Goal: Transaction & Acquisition: Purchase product/service

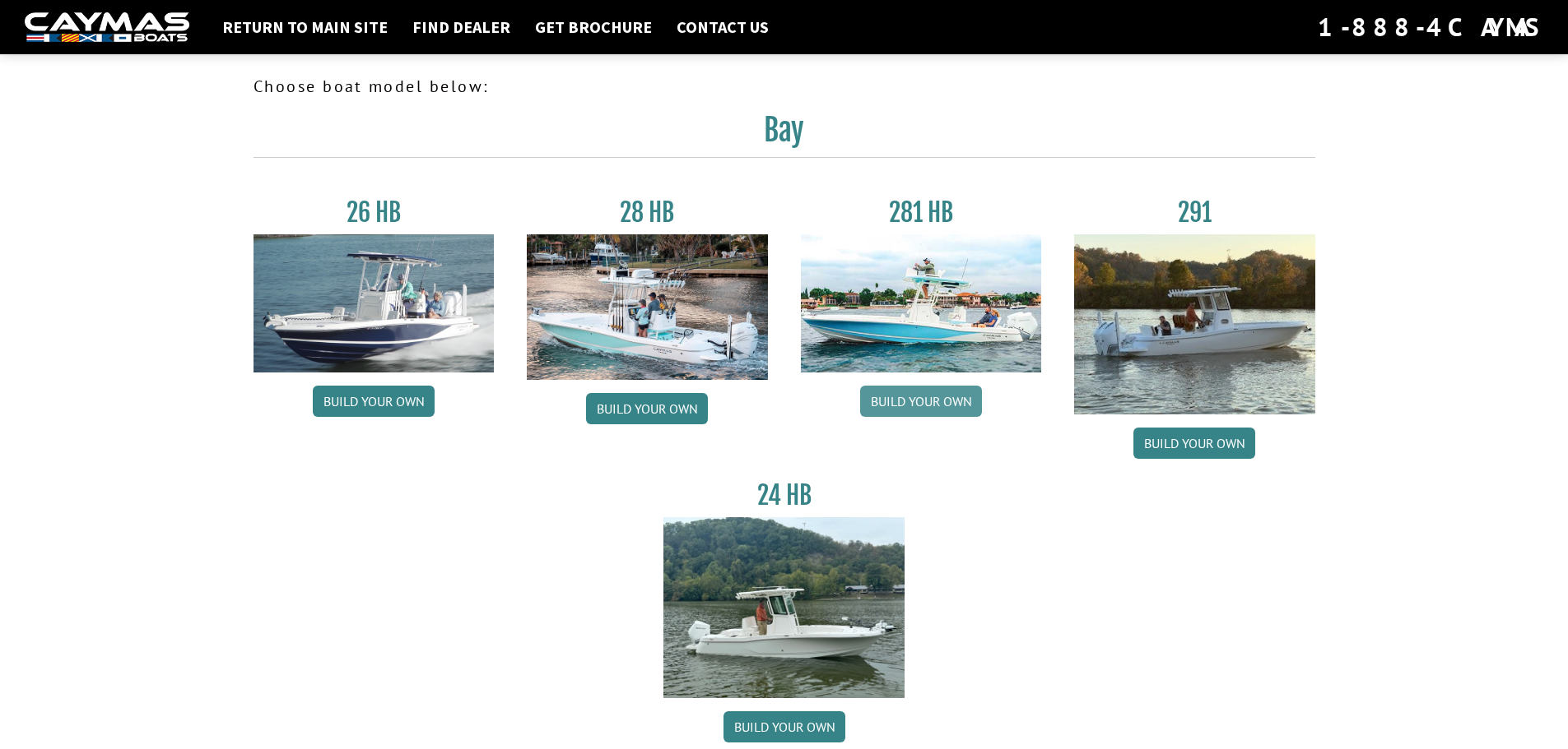
click at [915, 403] on link "Build your own" at bounding box center [920, 401] width 122 height 31
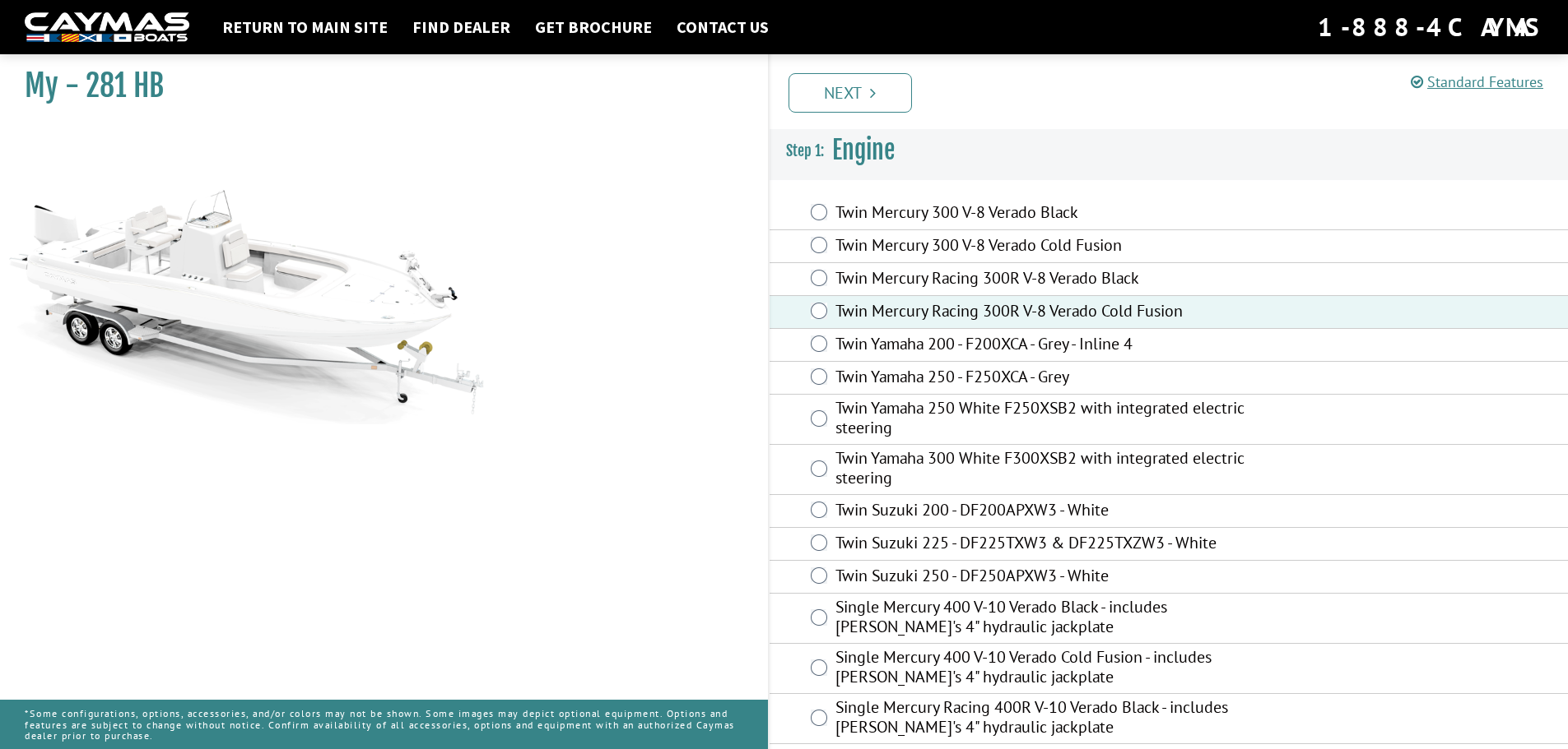
click at [915, 311] on label "Twin Mercury Racing 300R V-8 Verado Cold Fusion" at bounding box center [1055, 313] width 440 height 24
click at [849, 272] on label "Twin Mercury Racing 300R V-8 Verado Black" at bounding box center [1055, 280] width 440 height 24
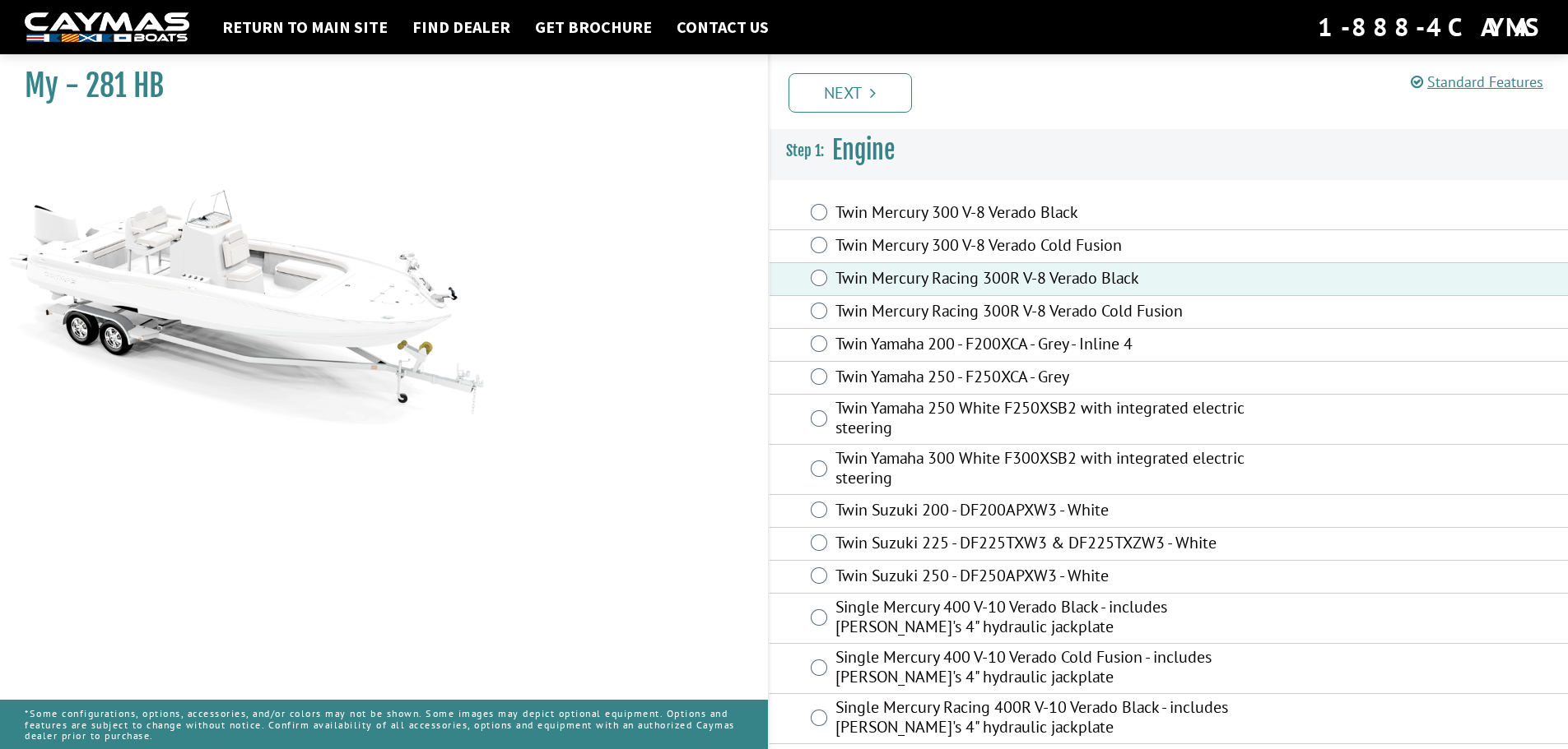
click at [865, 245] on label "Twin Mercury 300 V-8 Verado Cold Fusion" at bounding box center [1055, 247] width 440 height 24
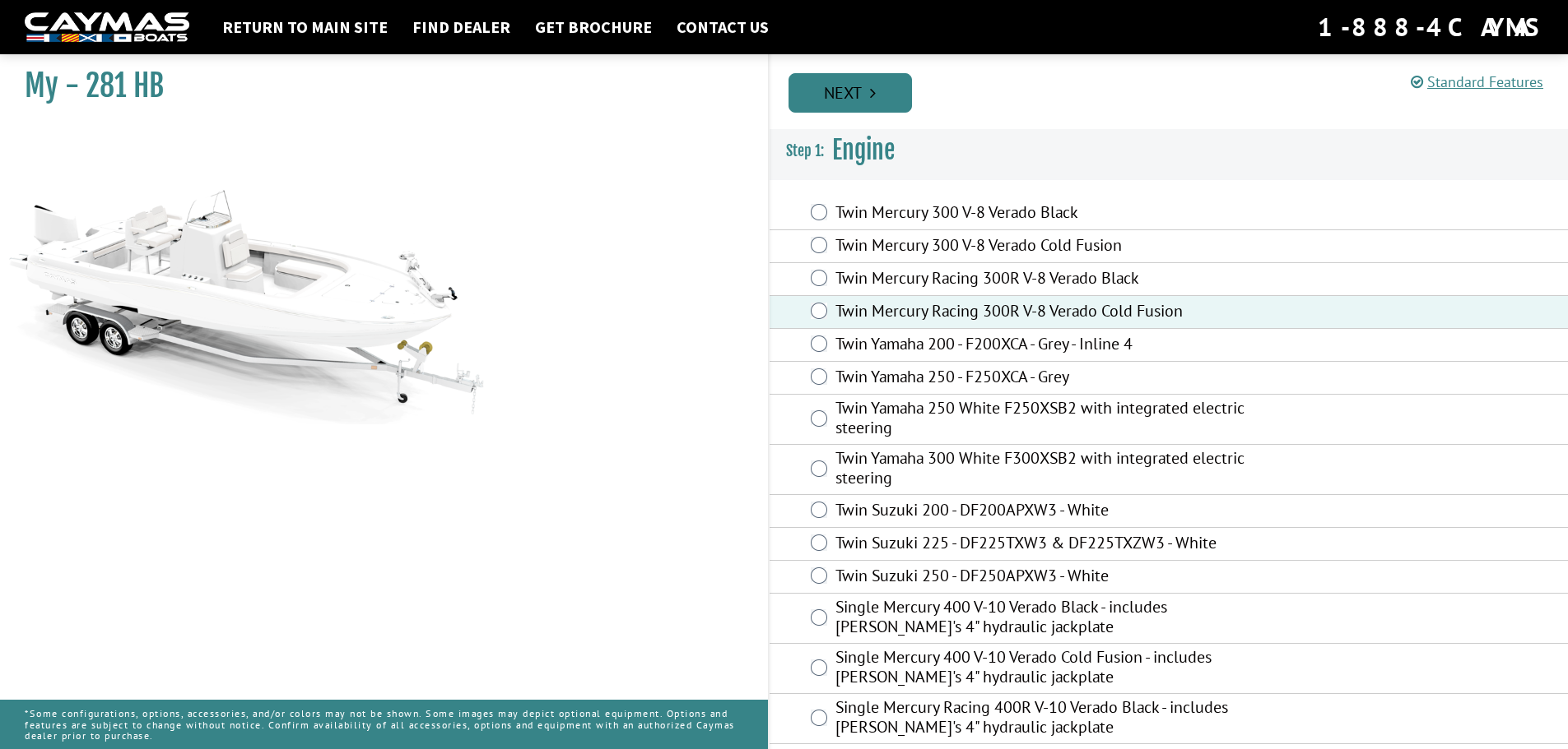
click at [859, 95] on link "Next" at bounding box center [850, 93] width 124 height 40
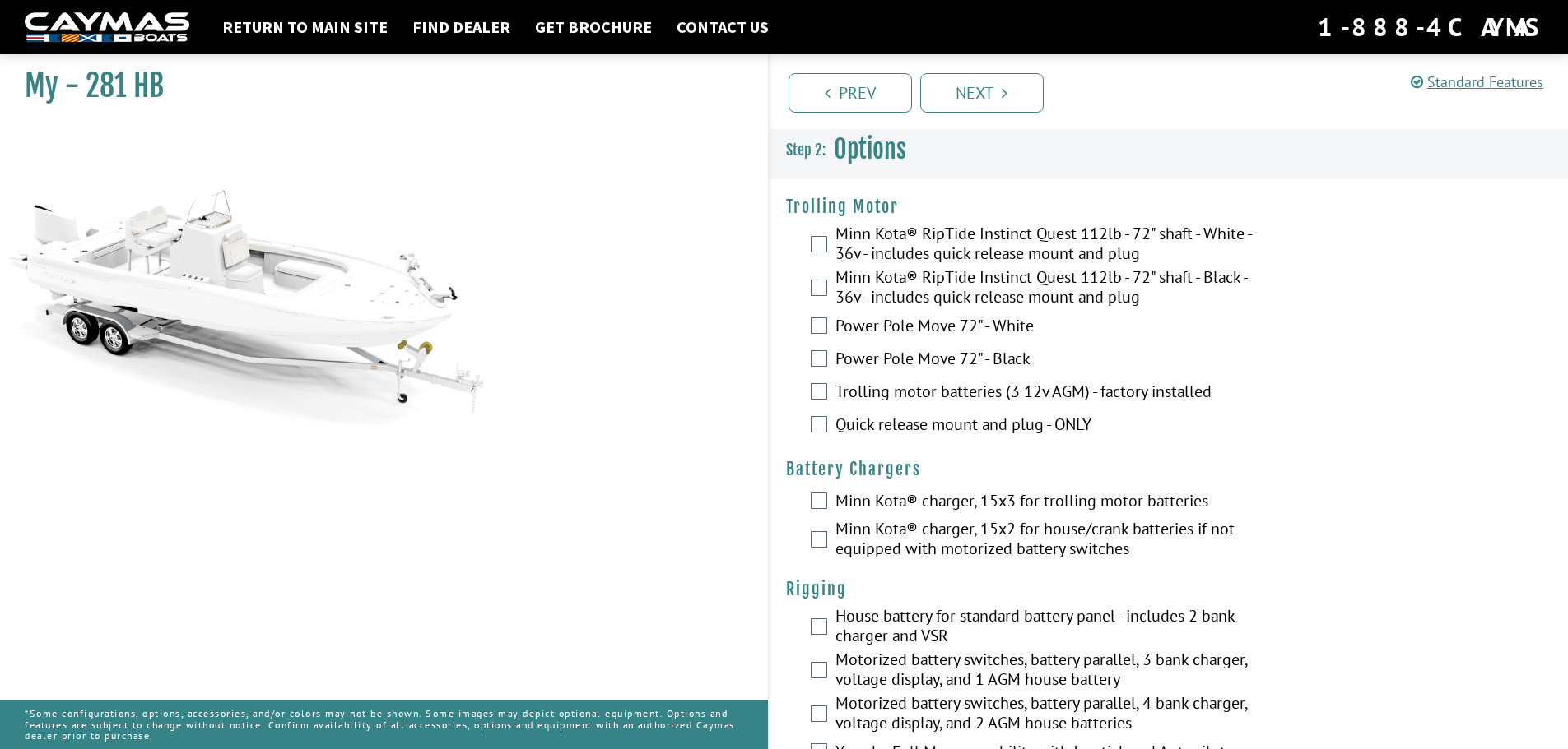
click at [998, 284] on label "Minn Kota® RipTide Instinct Quest 112lb - 72" shaft - Black - 36v - includes qu…" at bounding box center [1055, 290] width 440 height 44
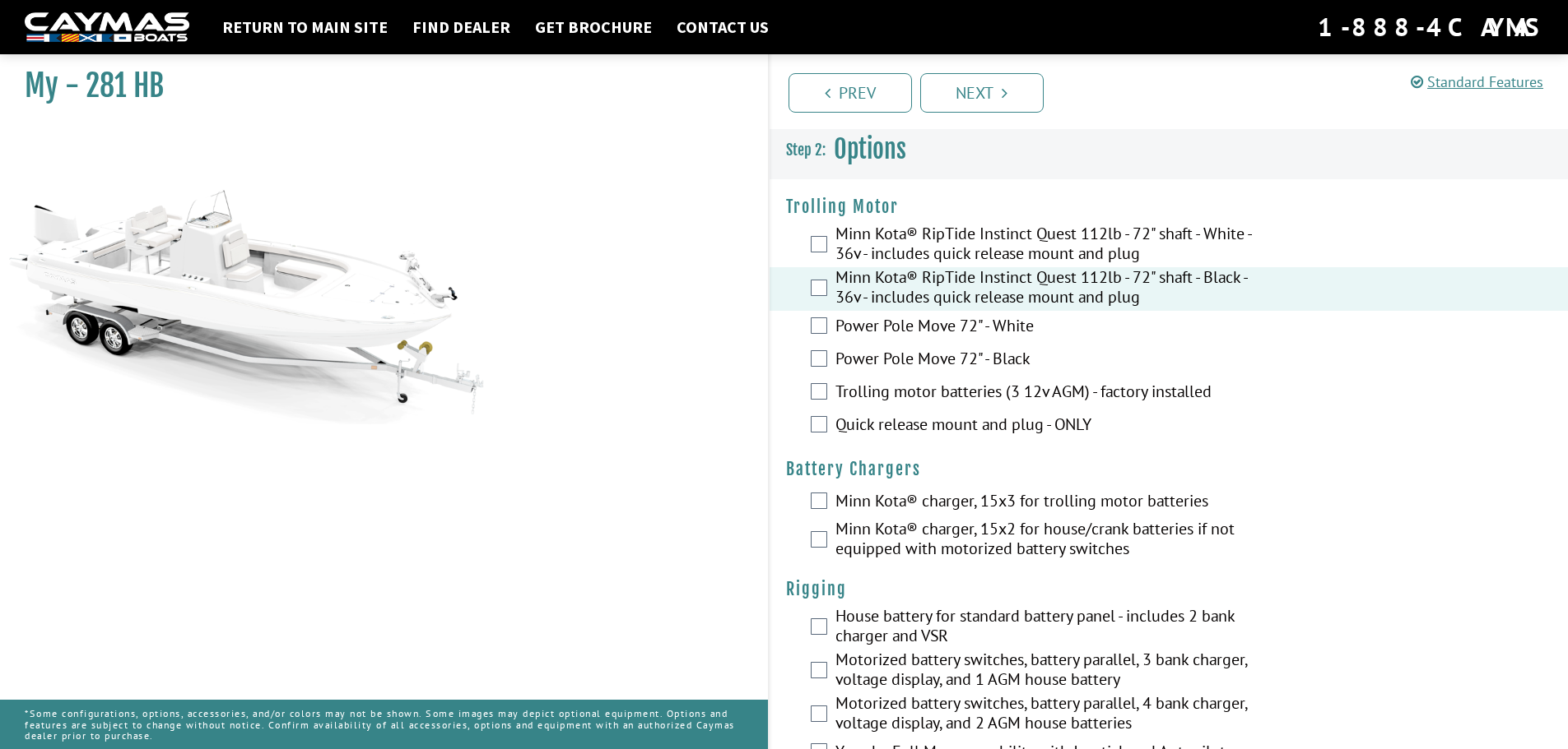
click at [998, 284] on label "Minn Kota® RipTide Instinct Quest 112lb - 72" shaft - Black - 36v - includes qu…" at bounding box center [1055, 290] width 440 height 44
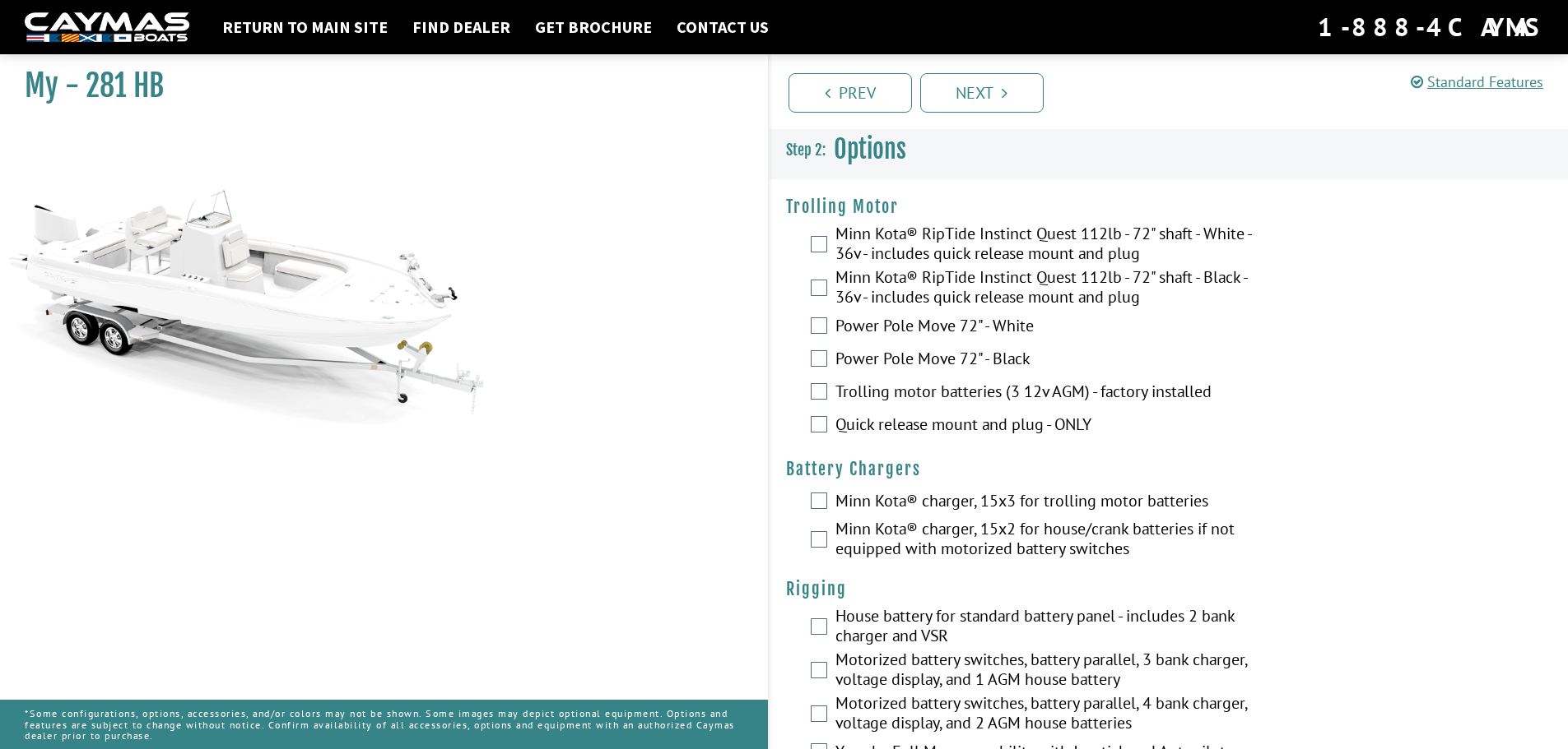
click at [958, 240] on label "Minn Kota® RipTide Instinct Quest 112lb - 72" shaft - White - 36v - includes qu…" at bounding box center [1055, 246] width 440 height 44
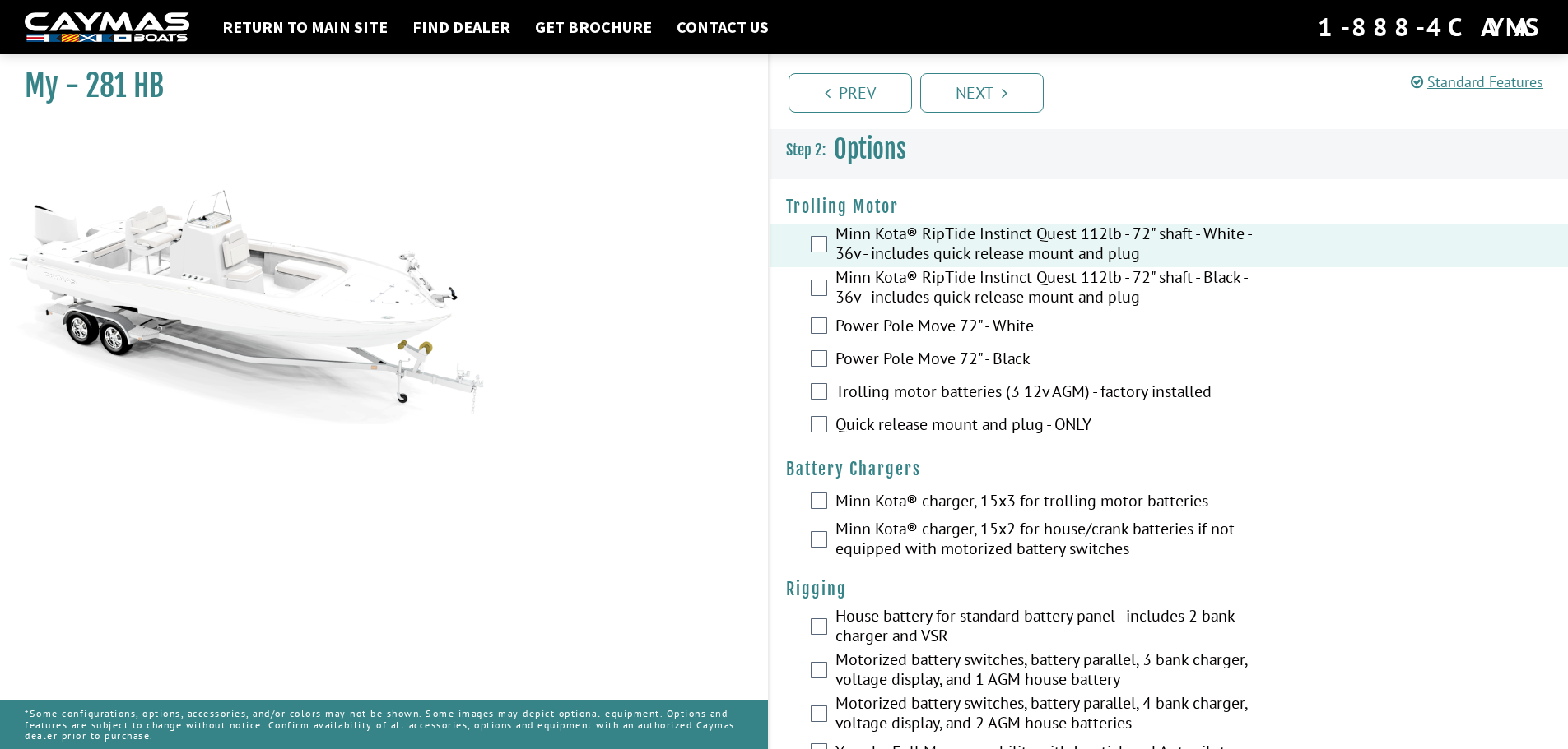
click at [872, 327] on label "Power Pole Move 72" - White" at bounding box center [1055, 327] width 440 height 24
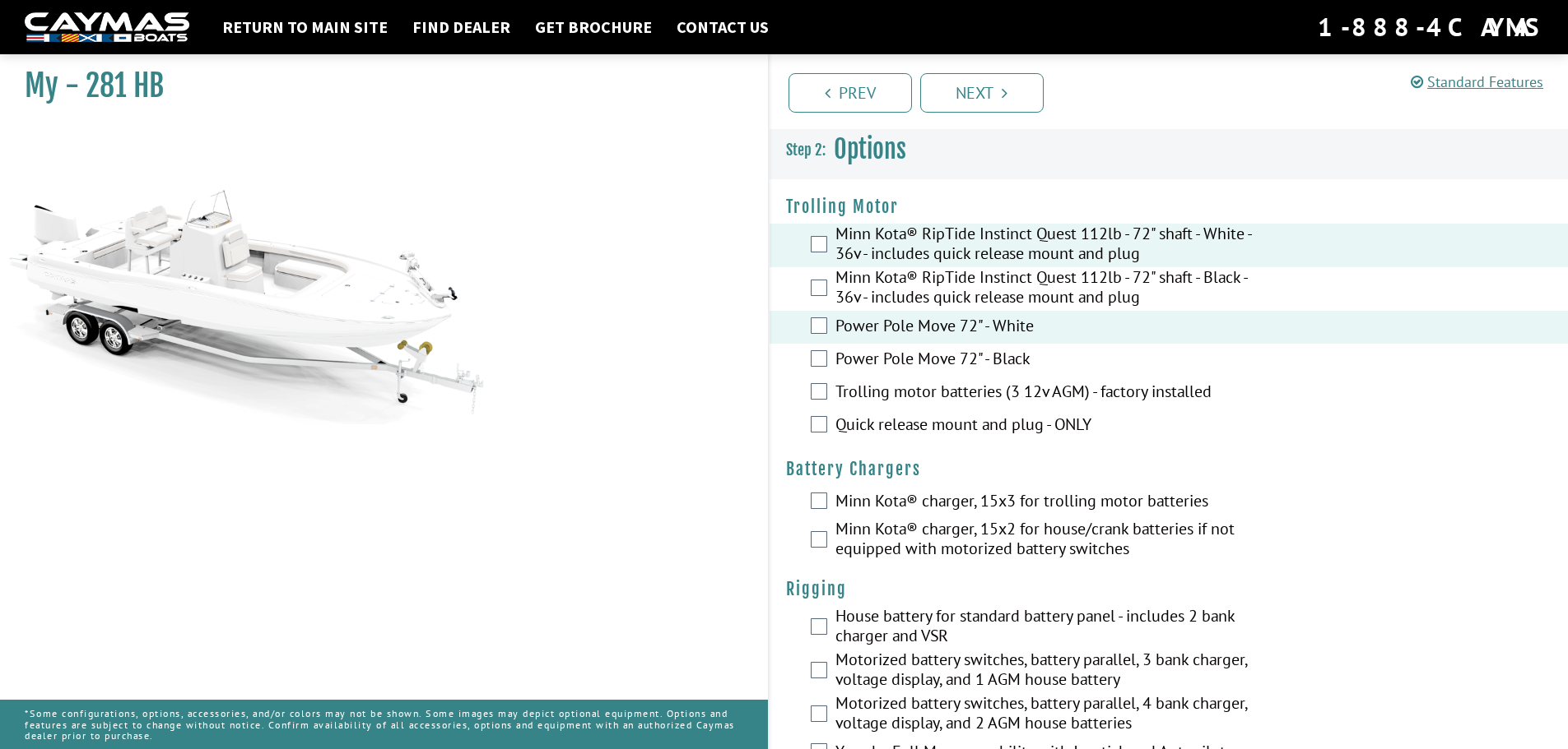
click at [879, 390] on label "Trolling motor batteries (3 12v AGM) - factory installed" at bounding box center [1055, 393] width 440 height 24
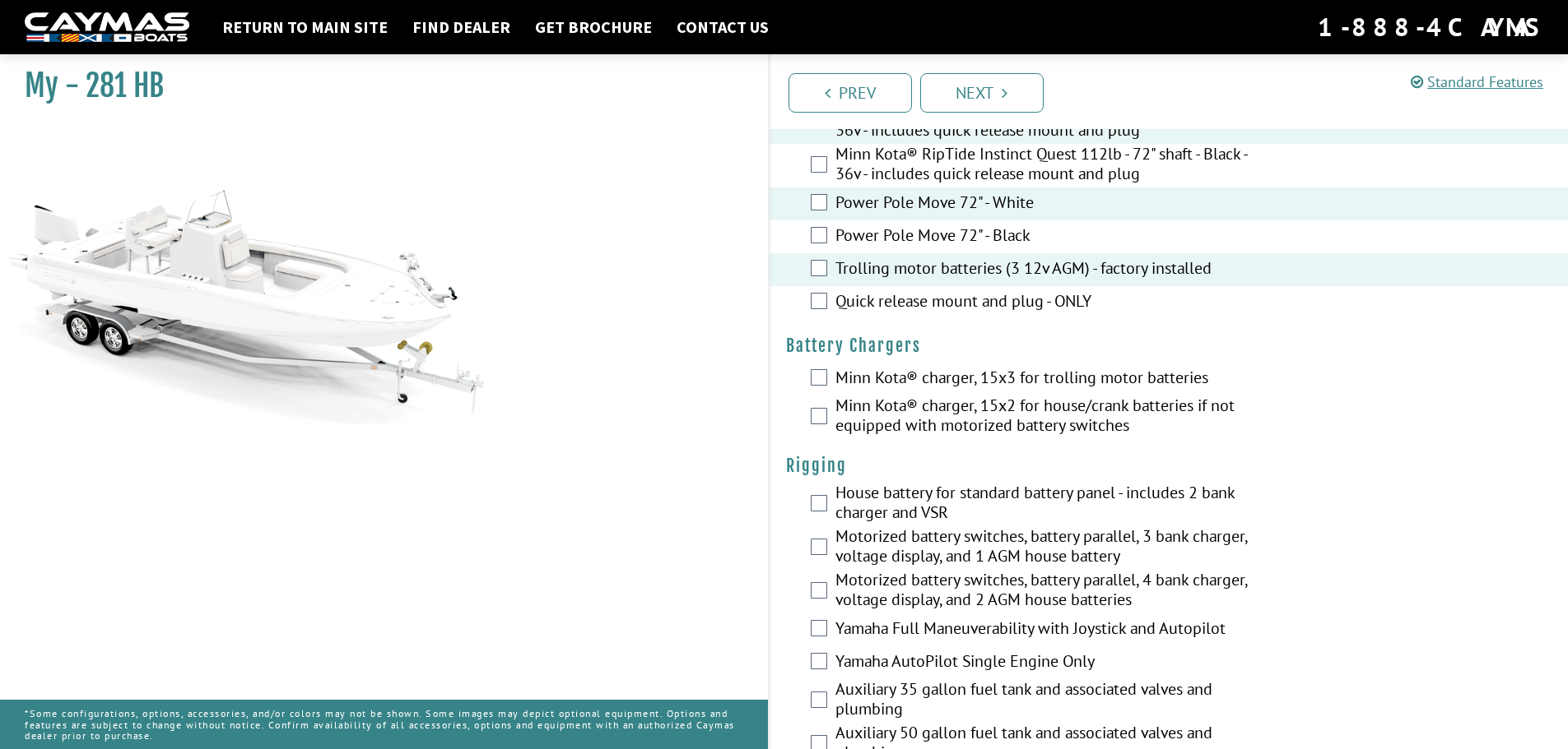
scroll to position [164, 0]
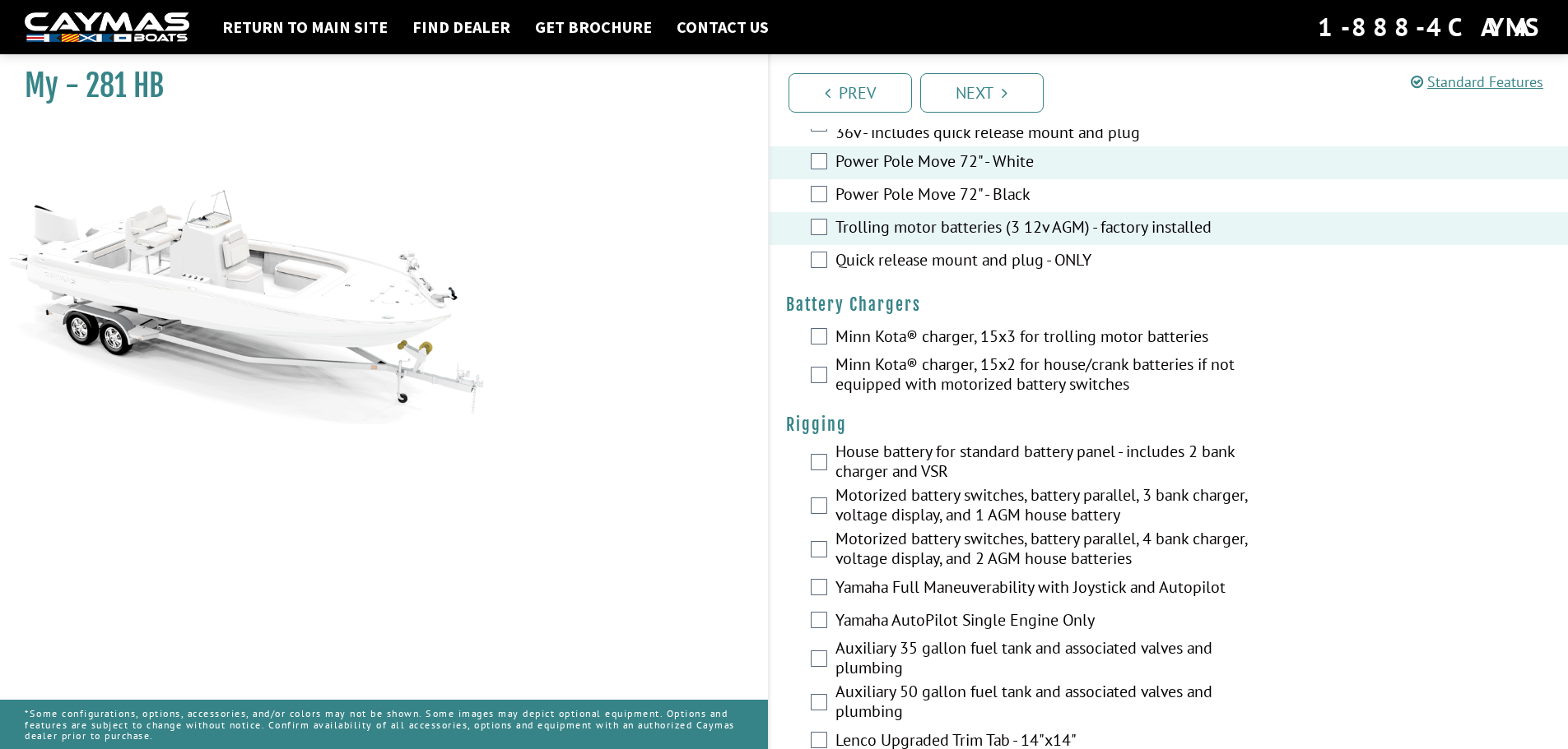
click at [900, 257] on label "Quick release mount and plug - ONLY" at bounding box center [1055, 262] width 440 height 24
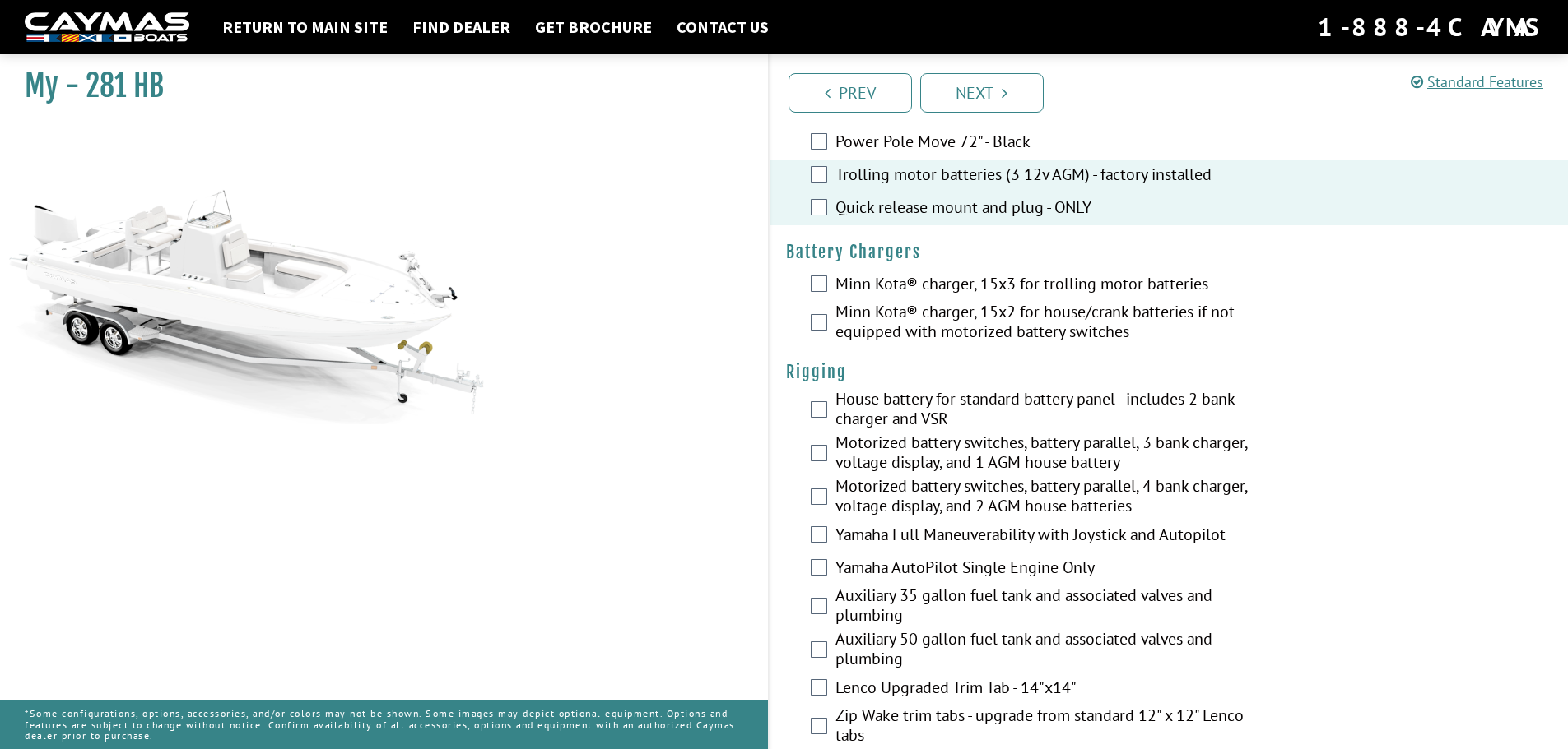
scroll to position [247, 0]
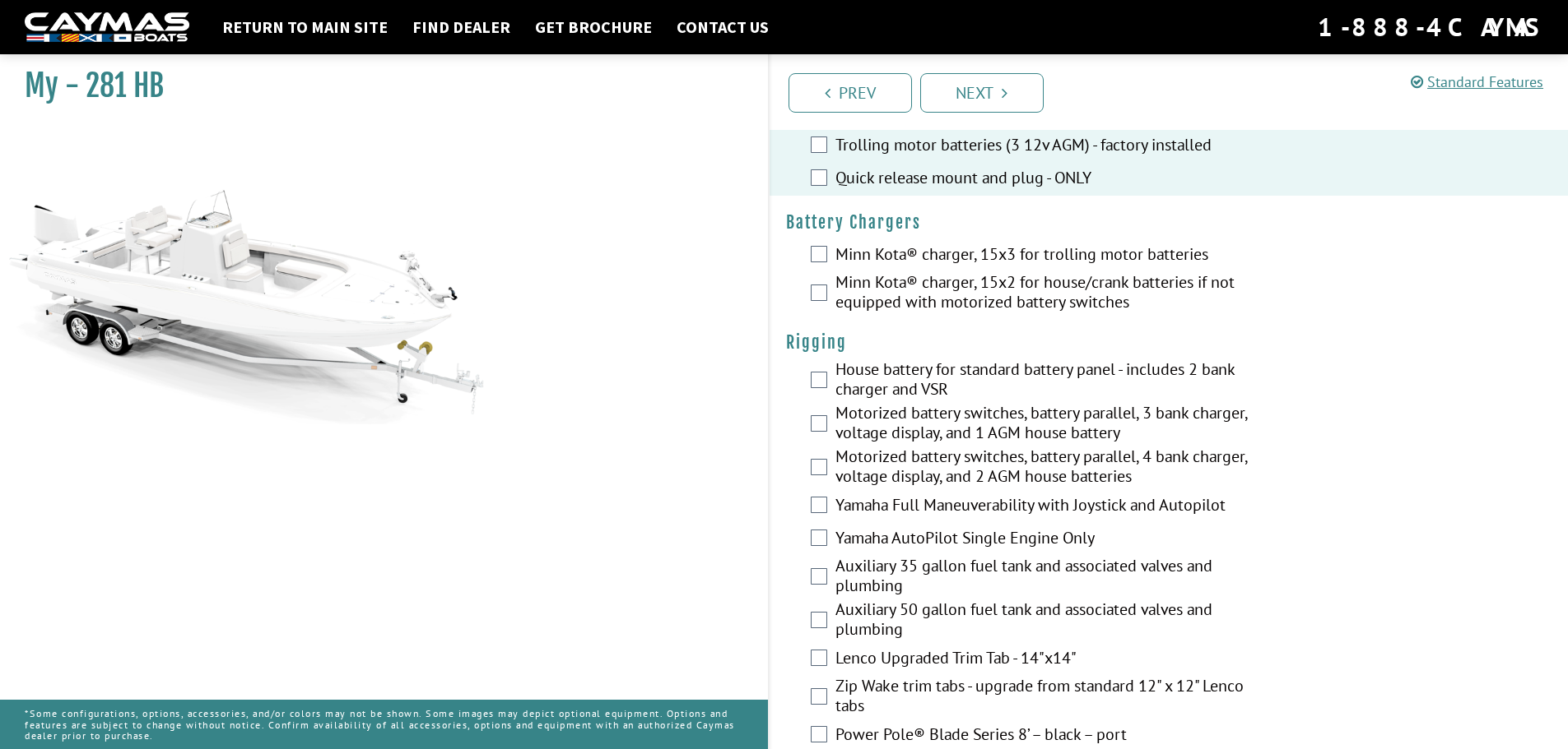
click at [900, 257] on label "Minn Kota® charger, 15x3 for trolling motor batteries" at bounding box center [1055, 256] width 440 height 24
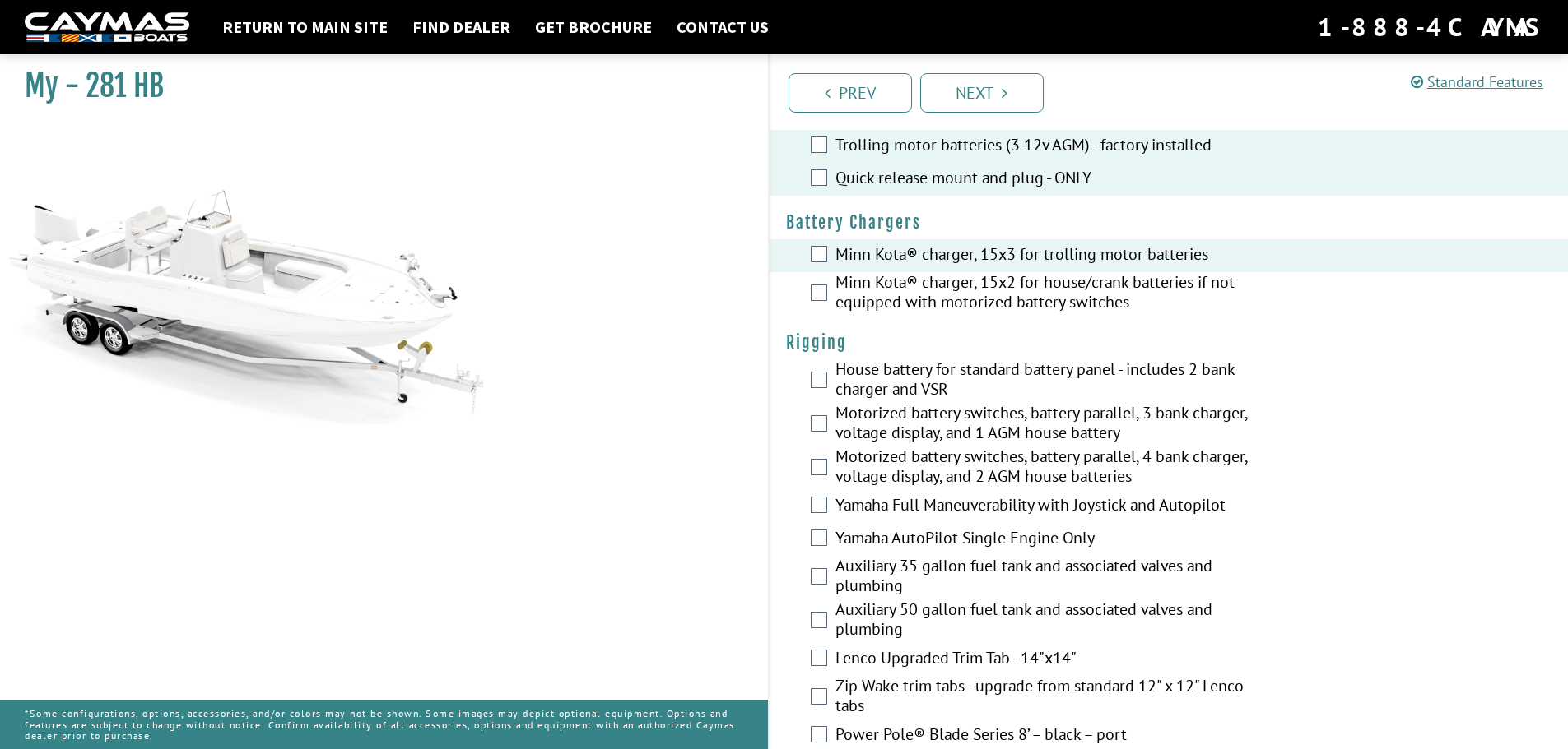
click at [897, 293] on label "Minn Kota® charger, 15x2 for house/crank batteries if not equipped with motoriz…" at bounding box center [1055, 294] width 440 height 44
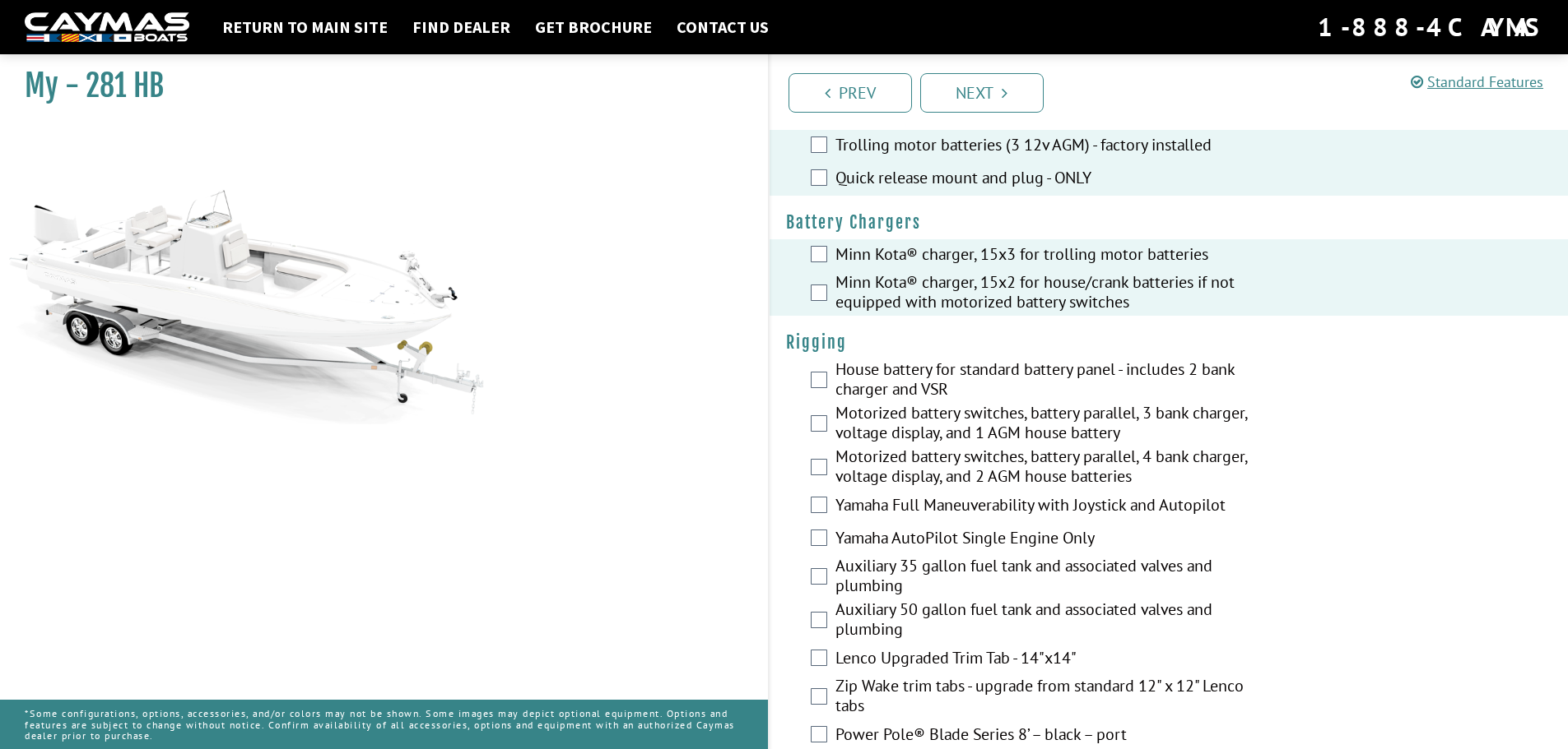
click at [1000, 271] on div "Minn Kota® charger, 15x3 for trolling motor batteries" at bounding box center [1169, 255] width 799 height 33
click at [833, 293] on div "Minn Kota® charger, 15x2 for house/crank batteries if not equipped with motoriz…" at bounding box center [1169, 294] width 799 height 44
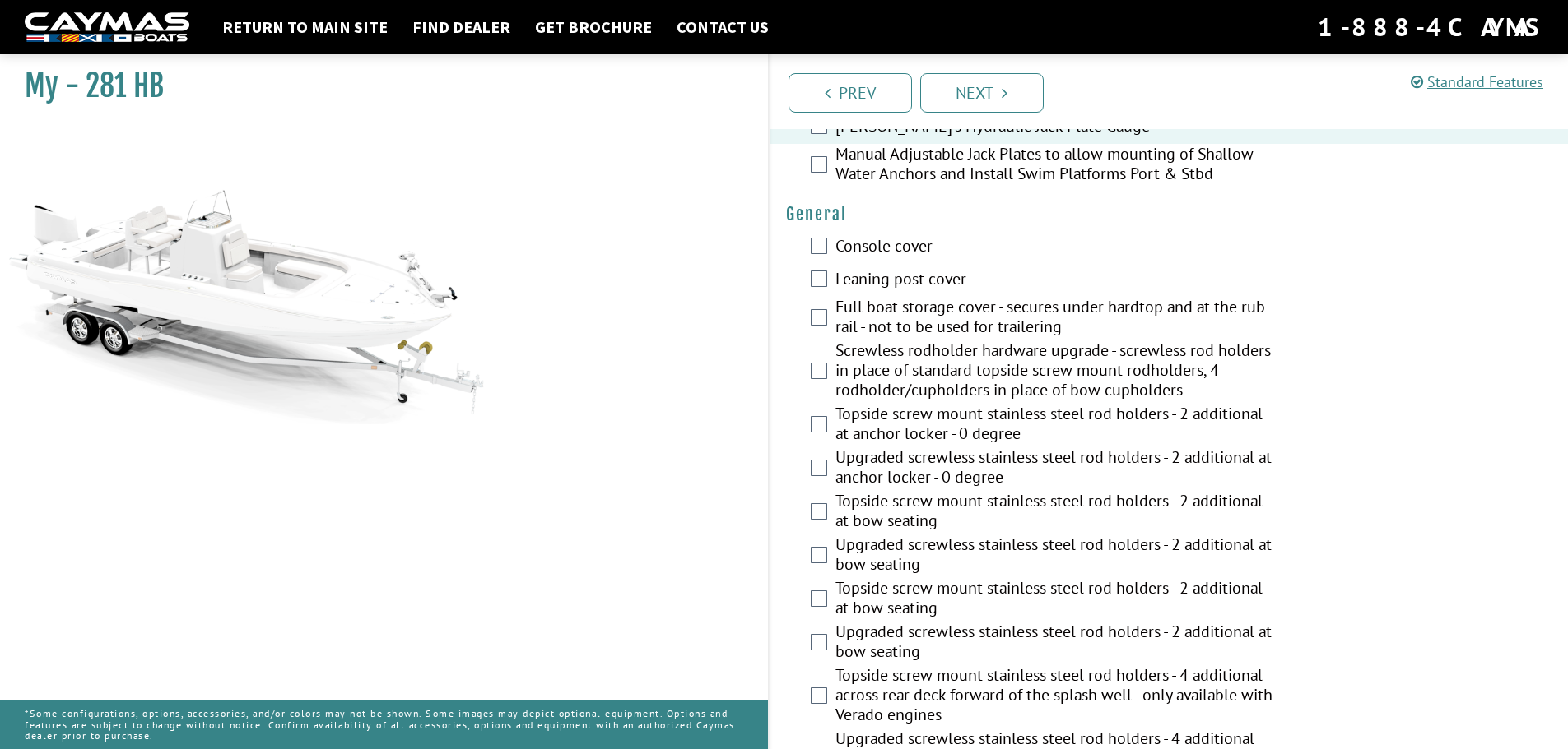
scroll to position [1234, 0]
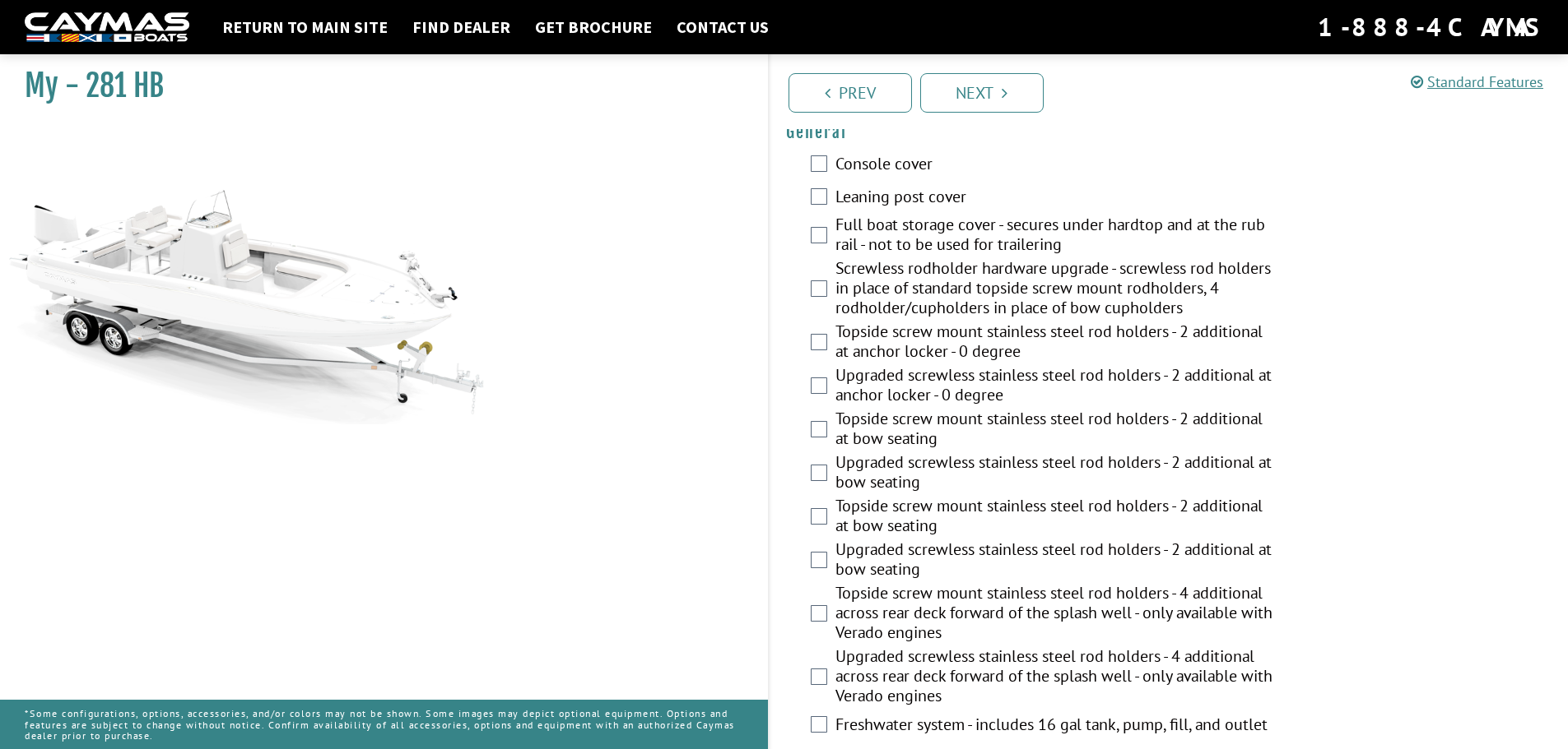
click at [965, 328] on label "Topside screw mount stainless steel rod holders - 2 additional at anchor locker…" at bounding box center [1055, 343] width 440 height 44
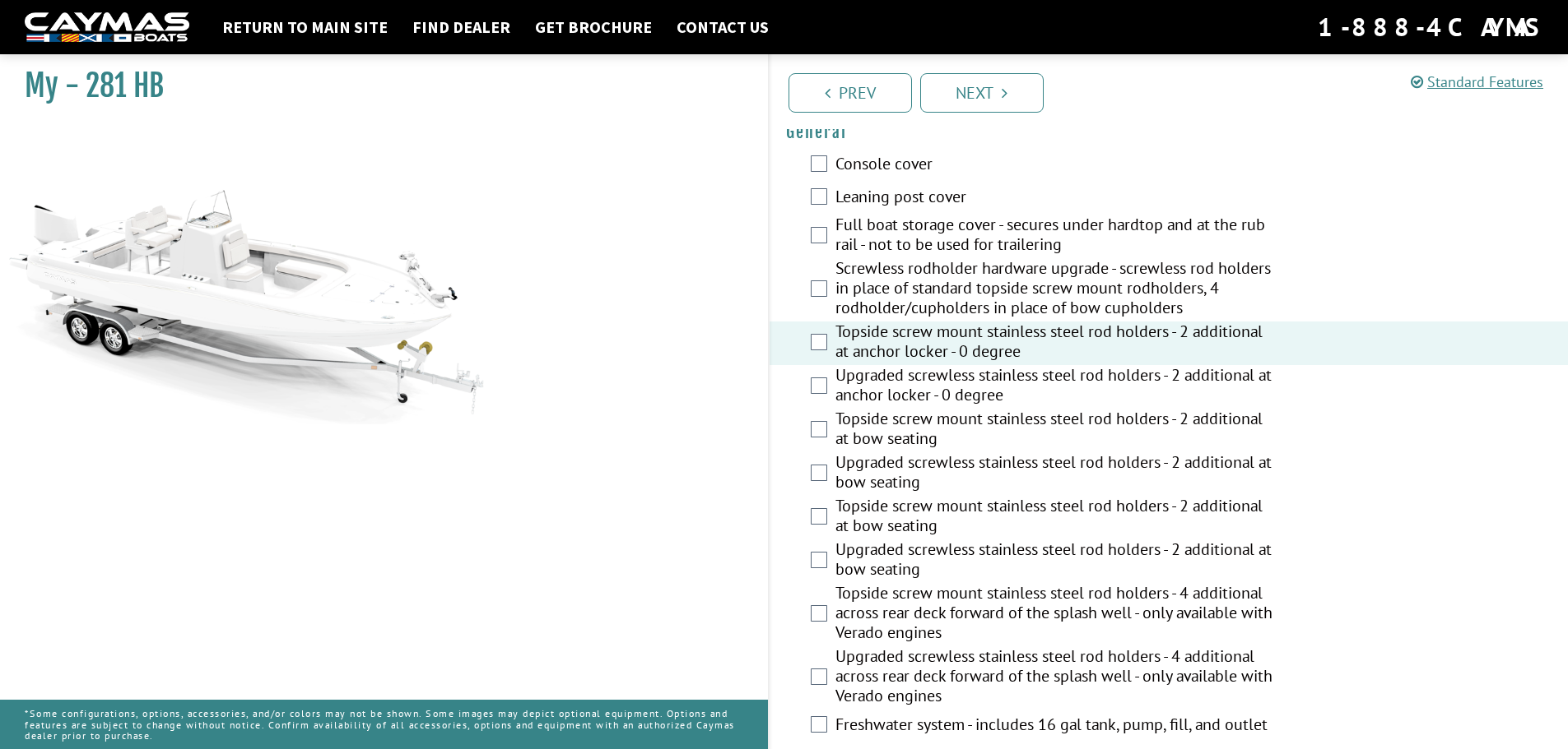
click at [965, 328] on label "Topside screw mount stainless steel rod holders - 2 additional at anchor locker…" at bounding box center [1055, 343] width 440 height 44
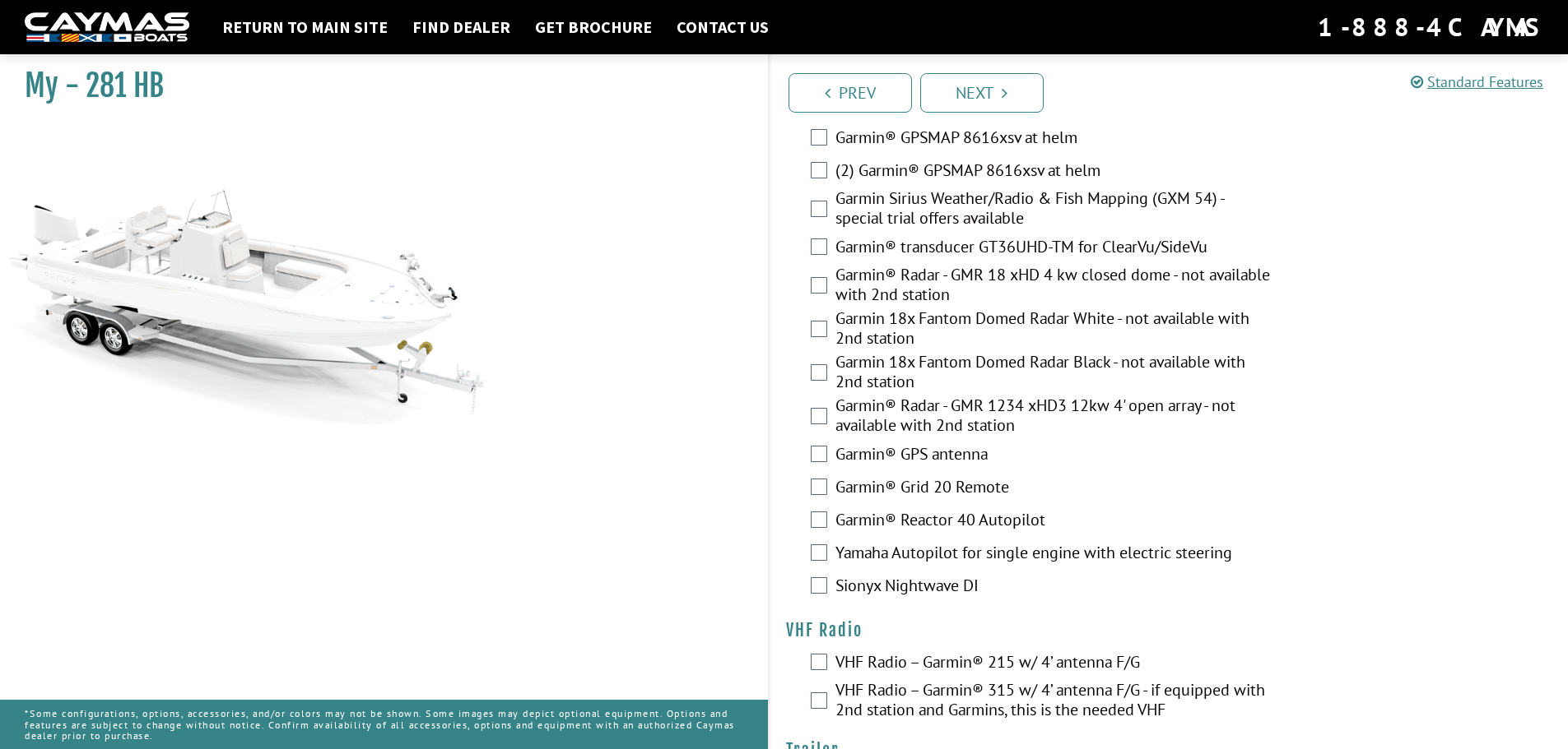
scroll to position [4534, 0]
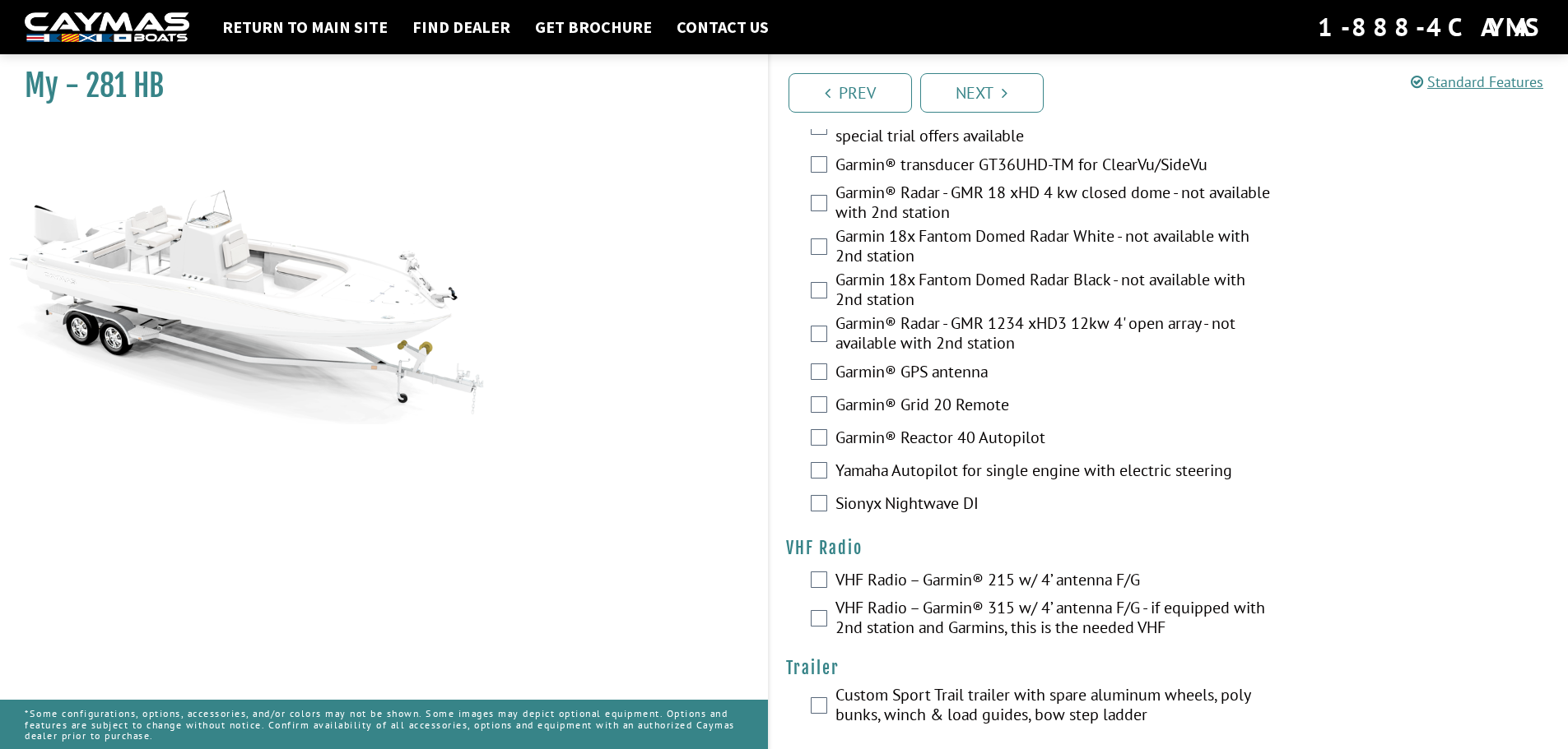
click at [961, 493] on label "Sionyx Nightwave DI" at bounding box center [1055, 505] width 440 height 24
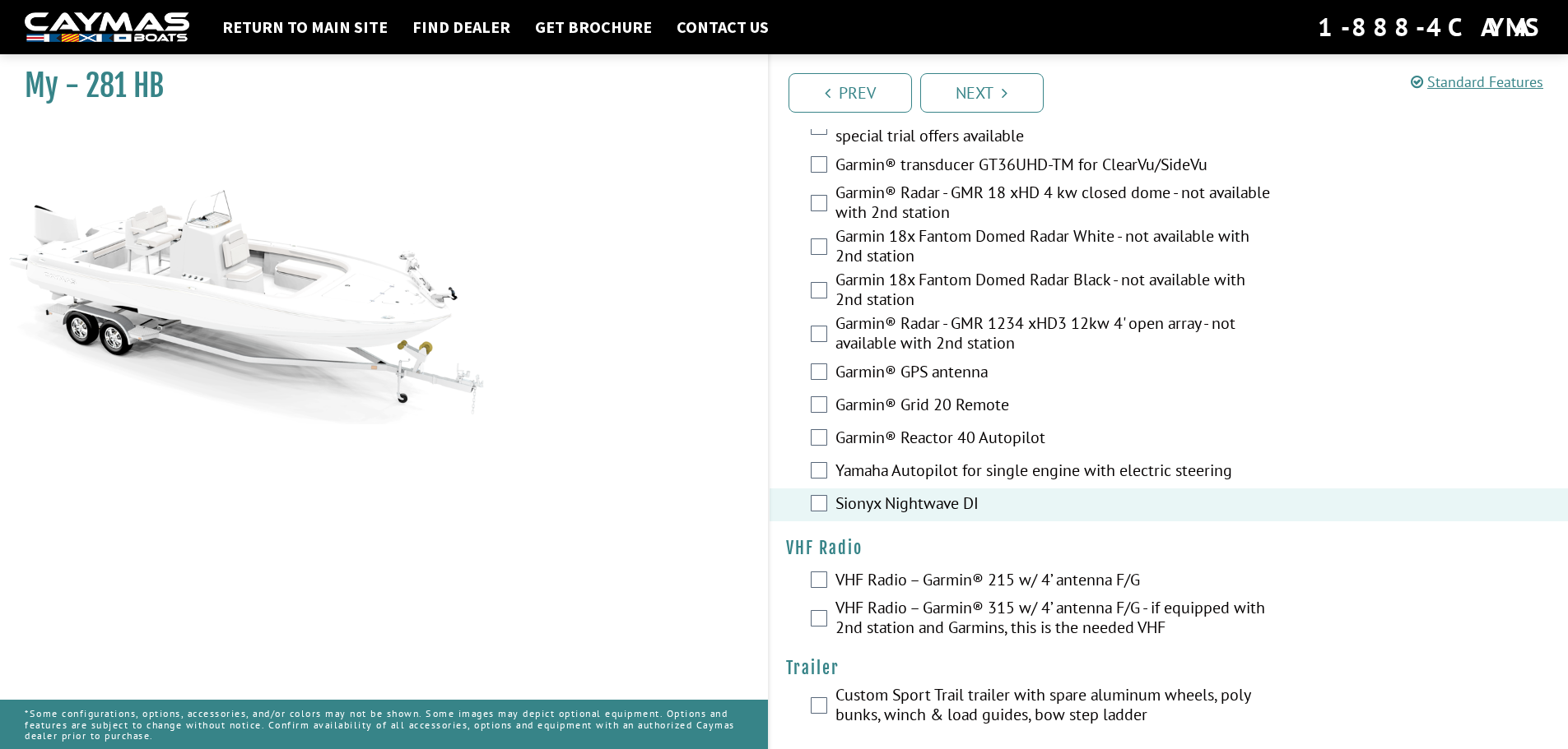
click at [961, 493] on label "Sionyx Nightwave DI" at bounding box center [1055, 505] width 440 height 24
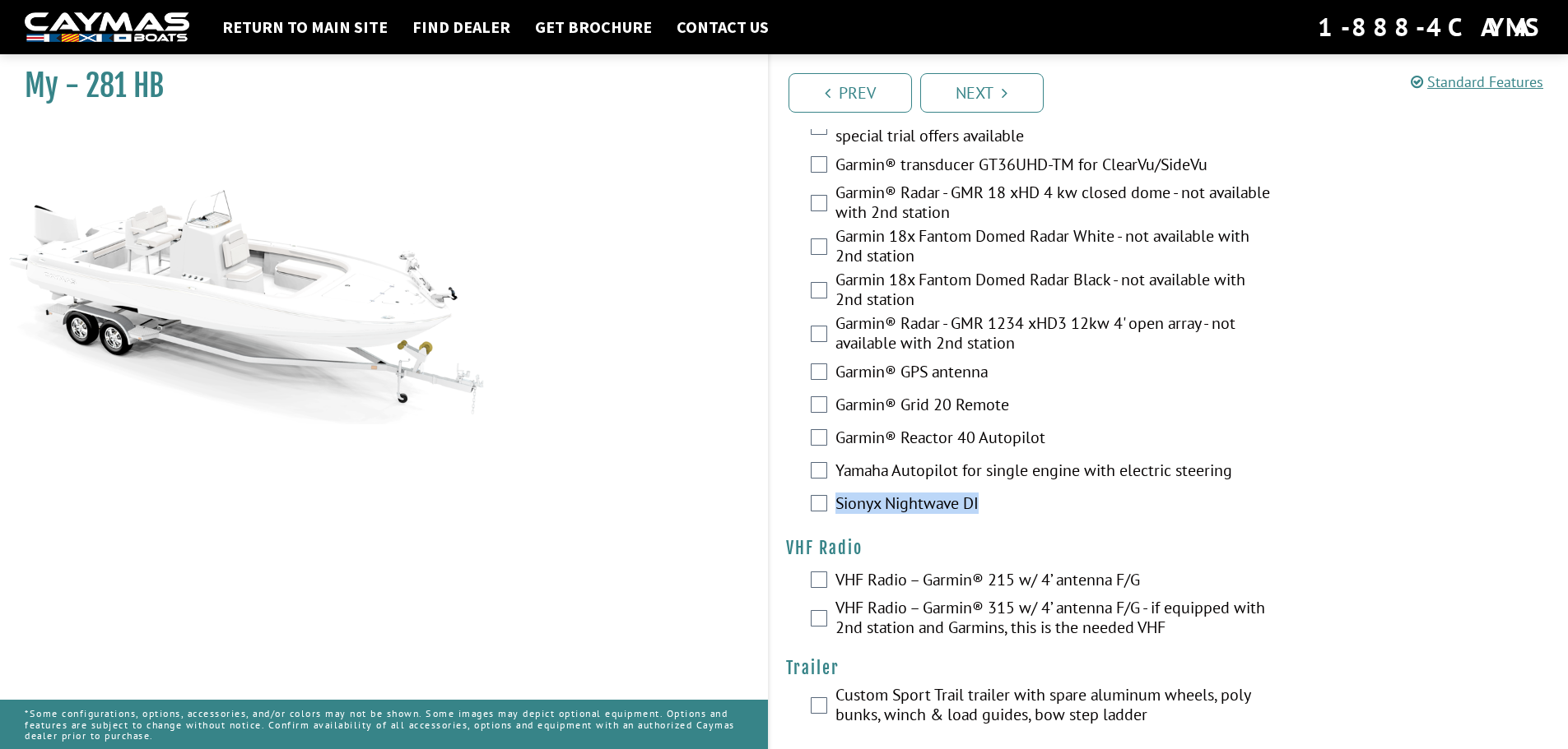
drag, startPoint x: 984, startPoint y: 494, endPoint x: 836, endPoint y: 504, distance: 148.3
click at [836, 504] on label "Sionyx Nightwave DI" at bounding box center [1055, 505] width 440 height 24
click at [1400, 423] on div "Garmin® Reactor 40 Autopilot" at bounding box center [1169, 438] width 799 height 33
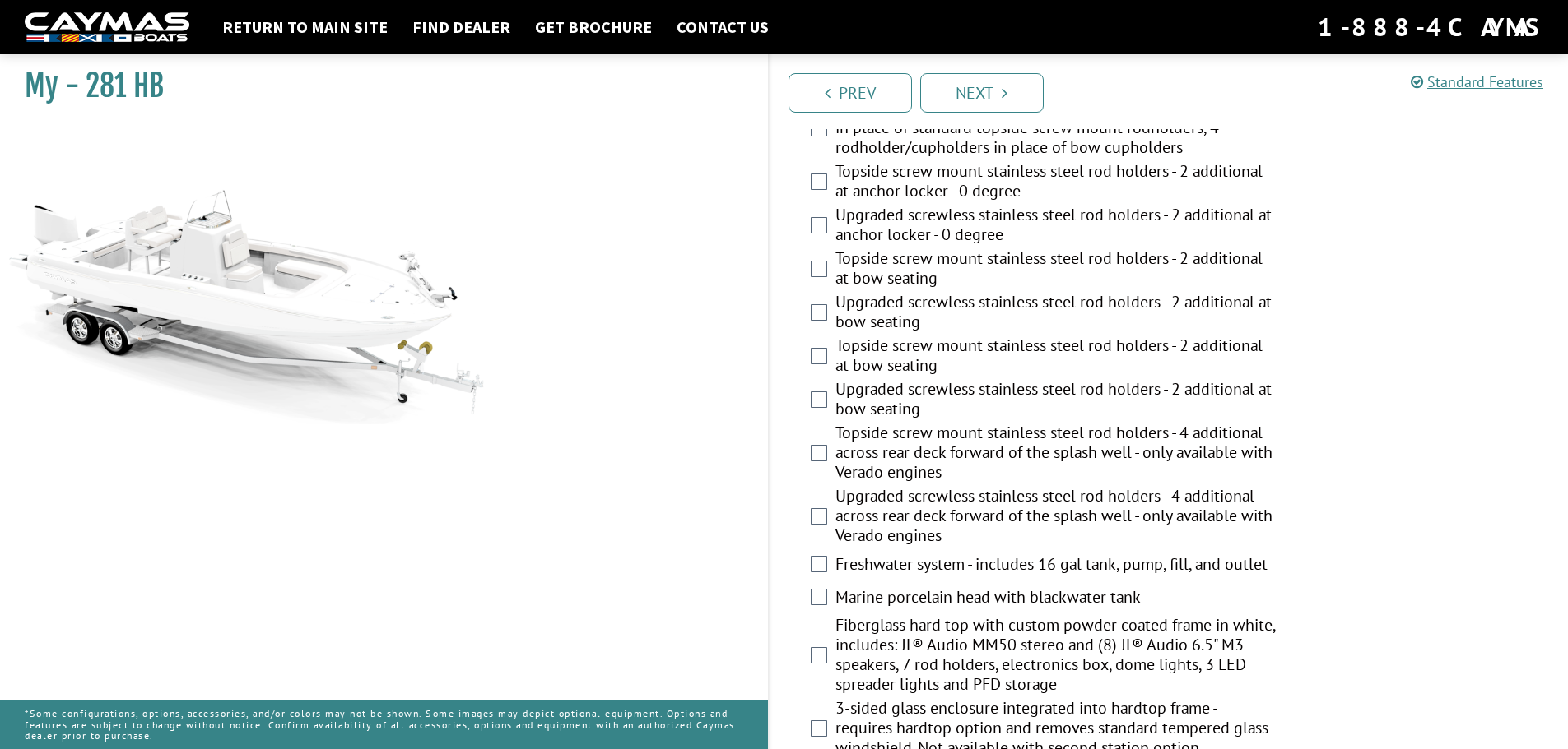
scroll to position [1656, 0]
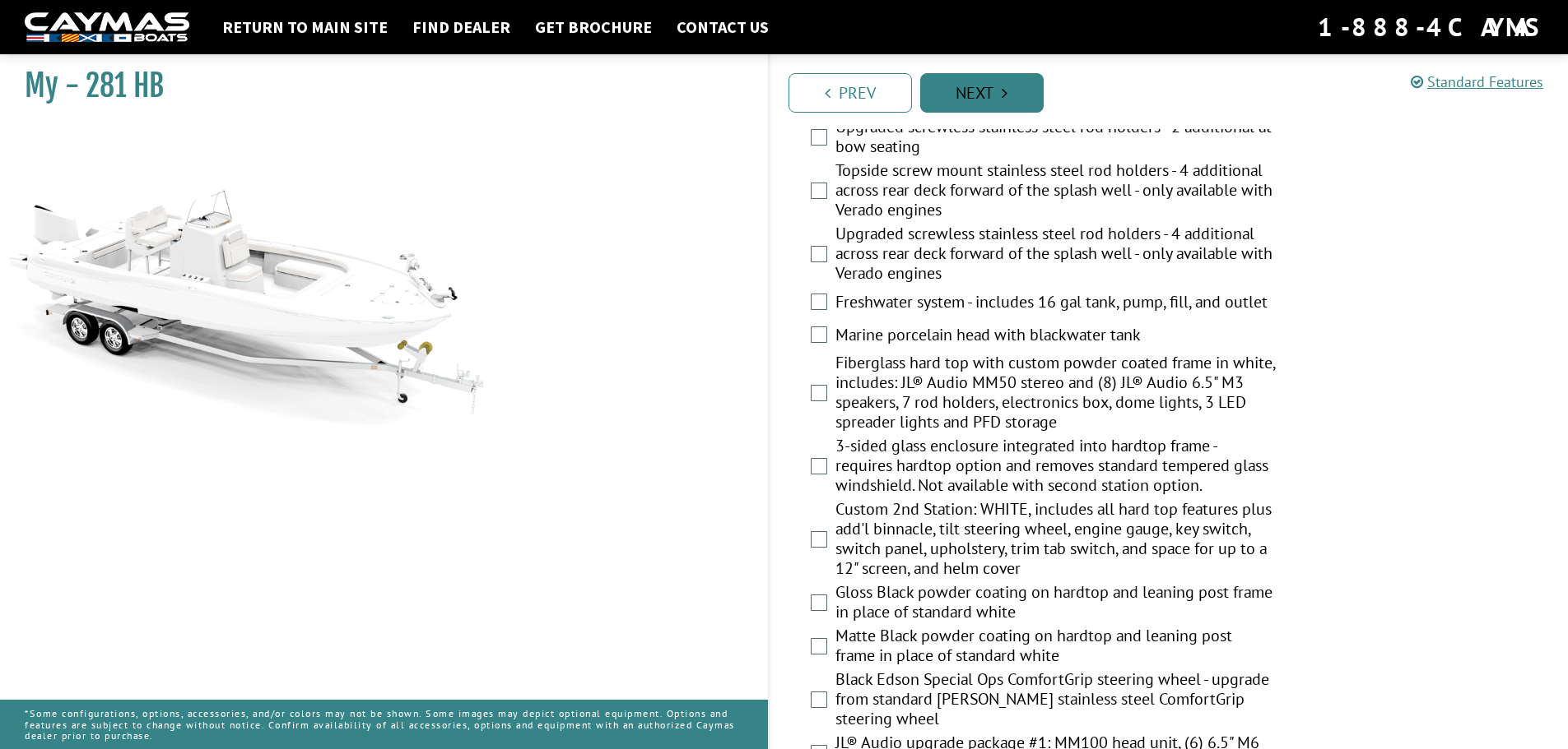
click at [978, 98] on link "Next" at bounding box center [982, 93] width 124 height 40
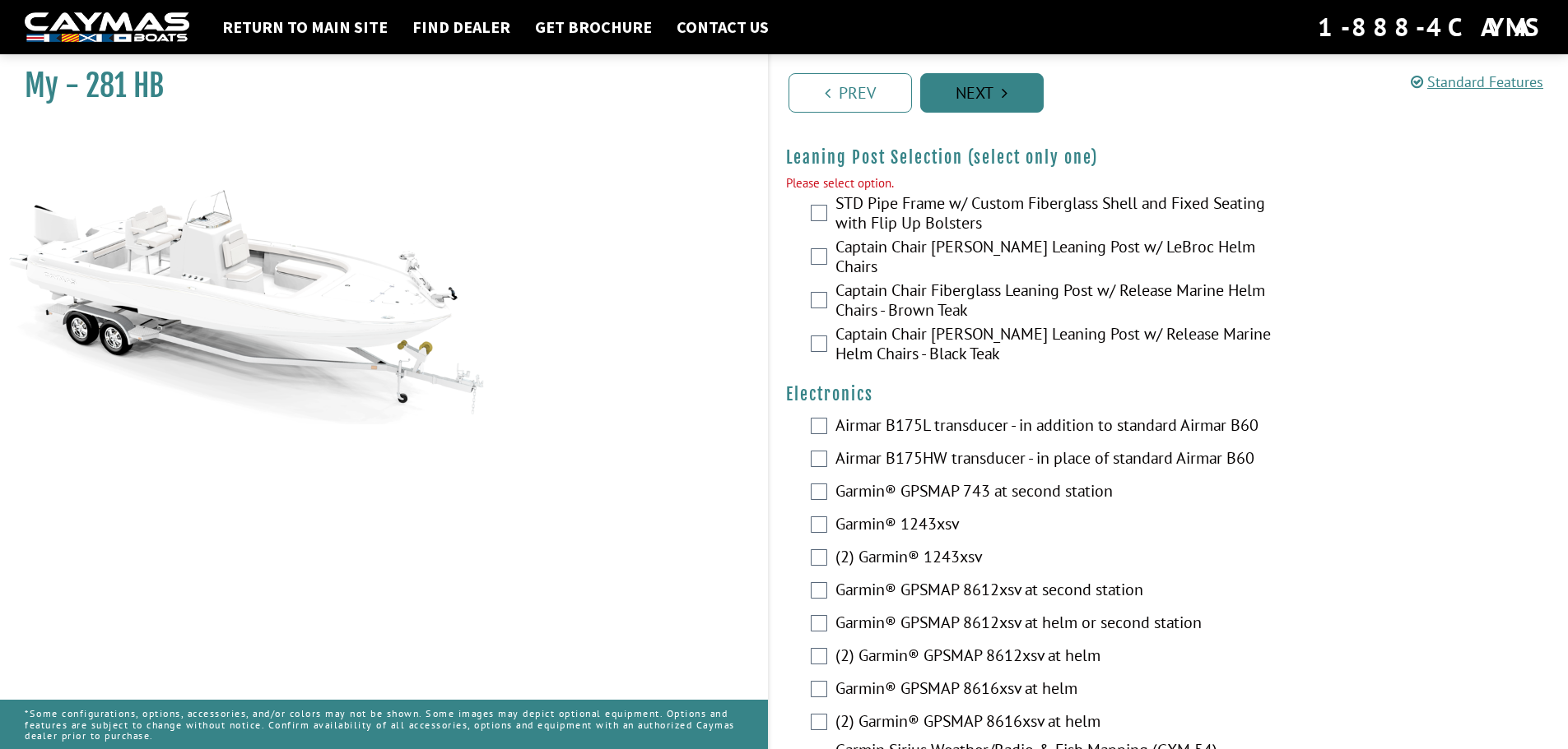
scroll to position [3929, 0]
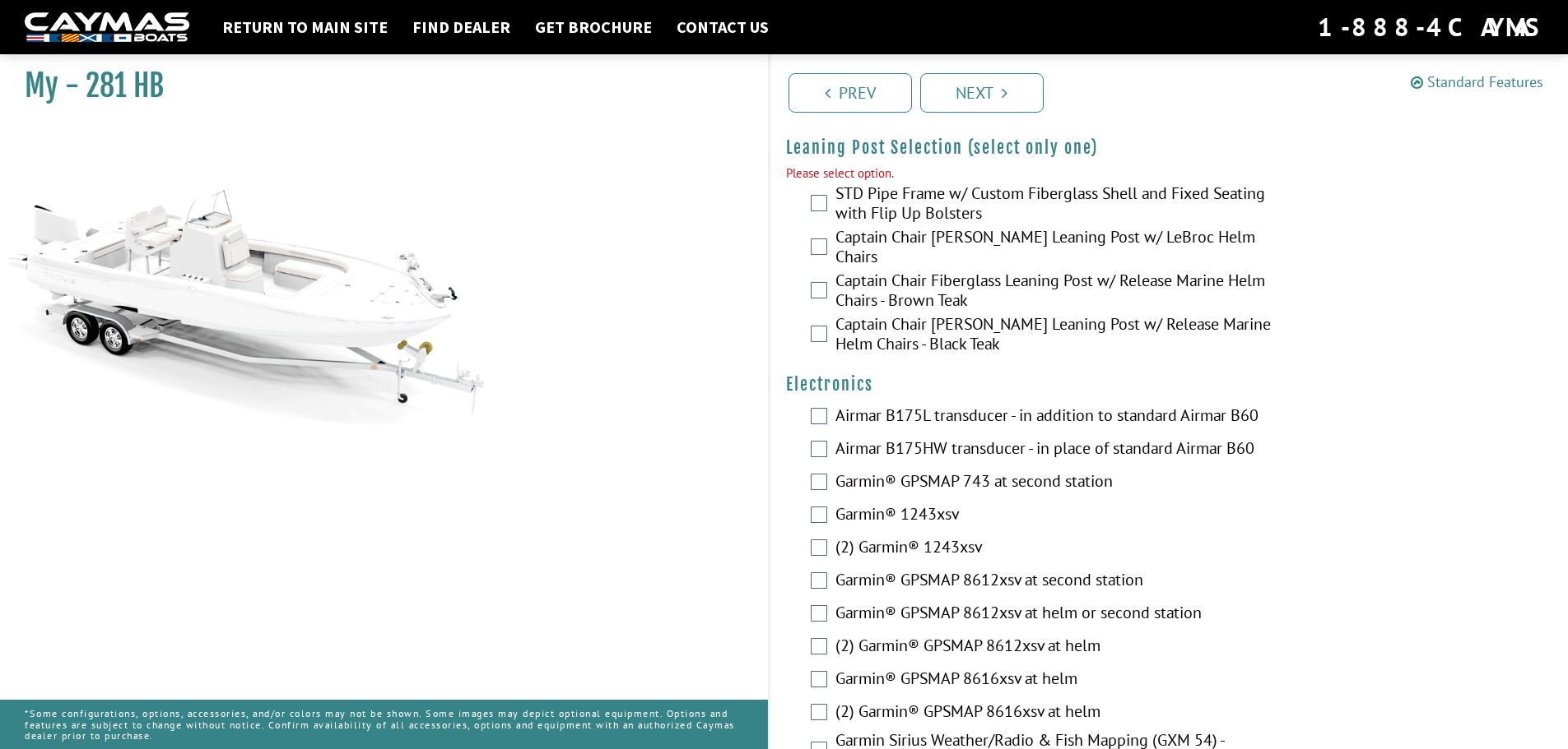
click at [1458, 81] on link "Standard Features" at bounding box center [1476, 82] width 132 height 19
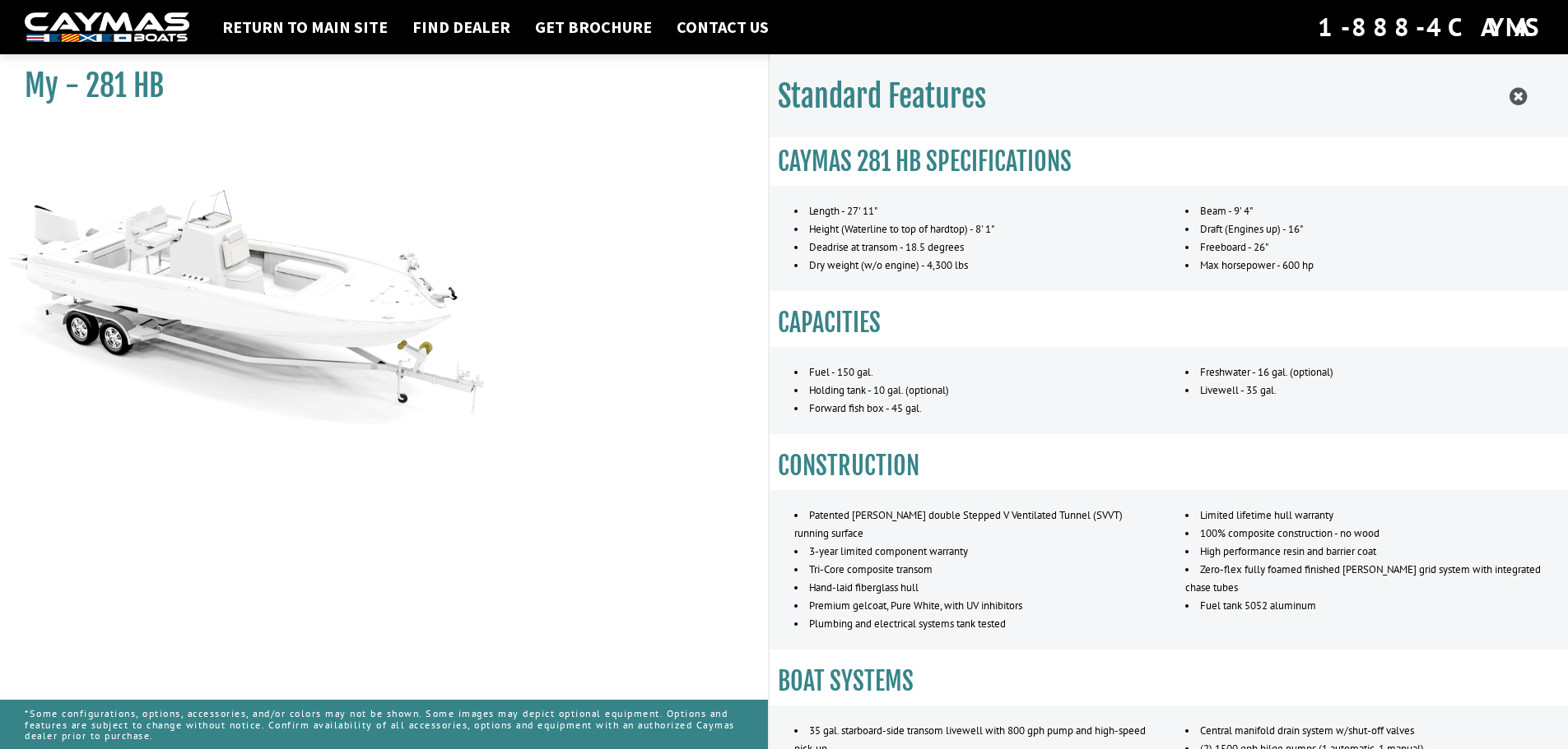
scroll to position [2498, 0]
click at [547, 28] on link "Get Brochure" at bounding box center [593, 27] width 133 height 21
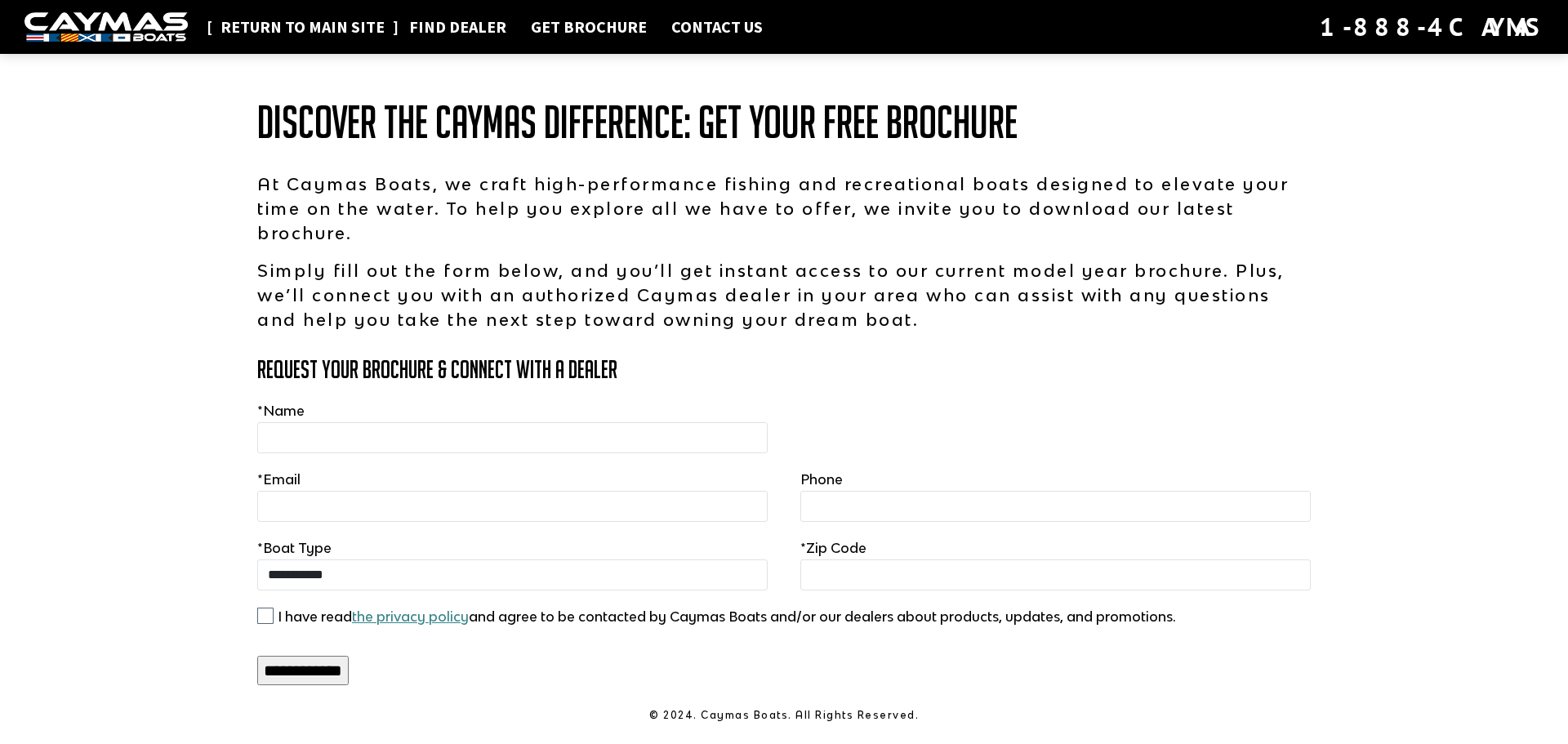
click at [321, 29] on link "Return to main site" at bounding box center [303, 27] width 181 height 21
